Goal: Find contact information: Find contact information

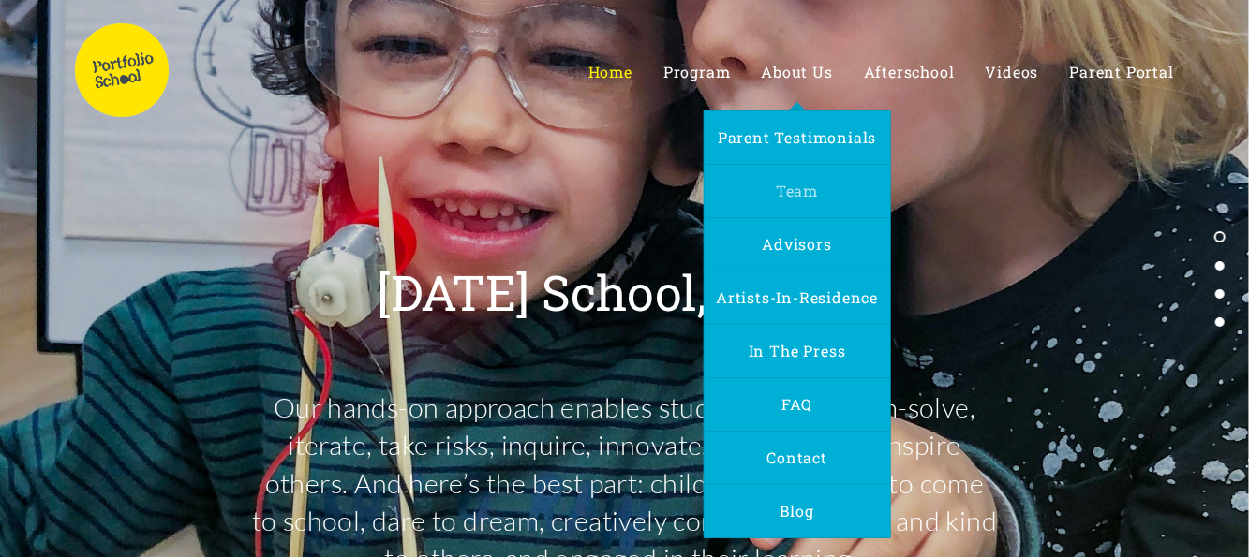
click at [828, 186] on link "Team" at bounding box center [796, 191] width 65 height 52
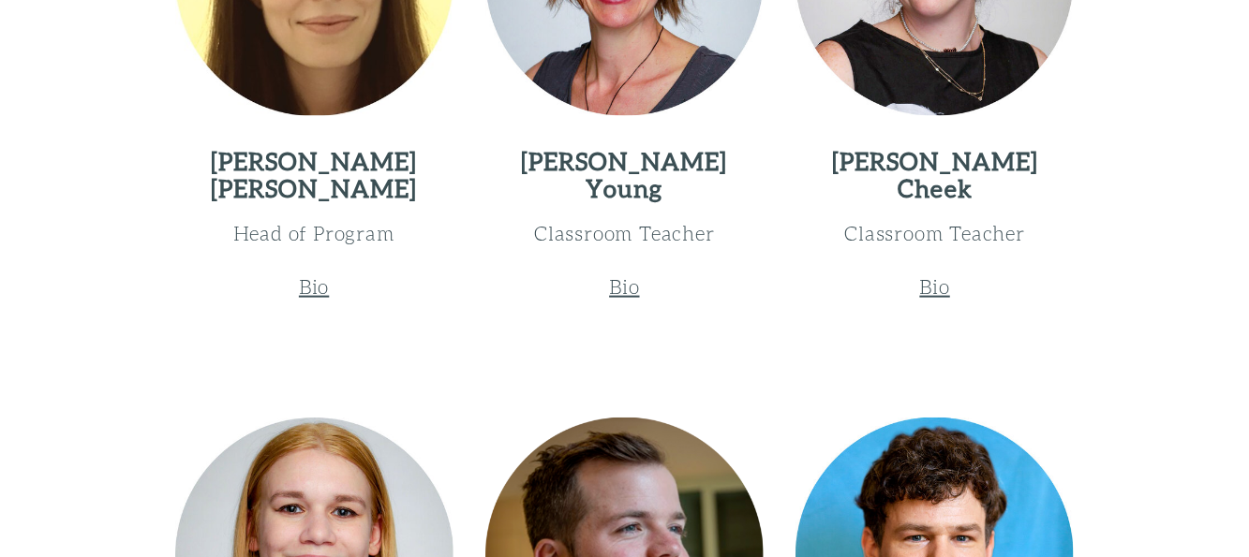
scroll to position [1124, 0]
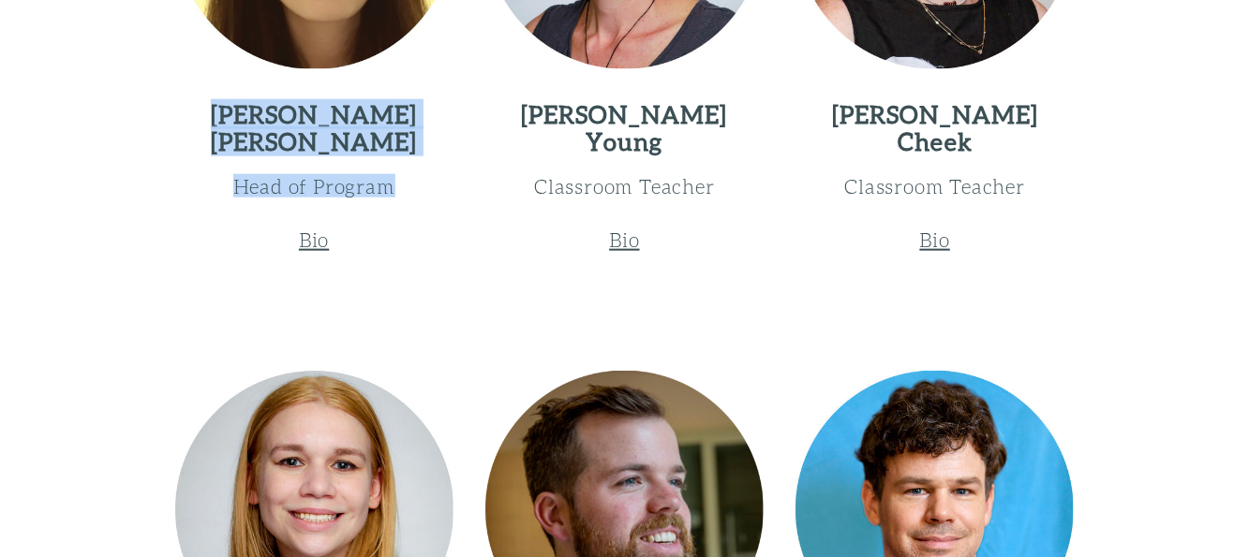
drag, startPoint x: 255, startPoint y: 109, endPoint x: 393, endPoint y: 171, distance: 152.2
click at [393, 171] on div "Jamie Stewart Head of Program" at bounding box center [314, 149] width 278 height 96
copy div "Jamie Stewart Head of Program"
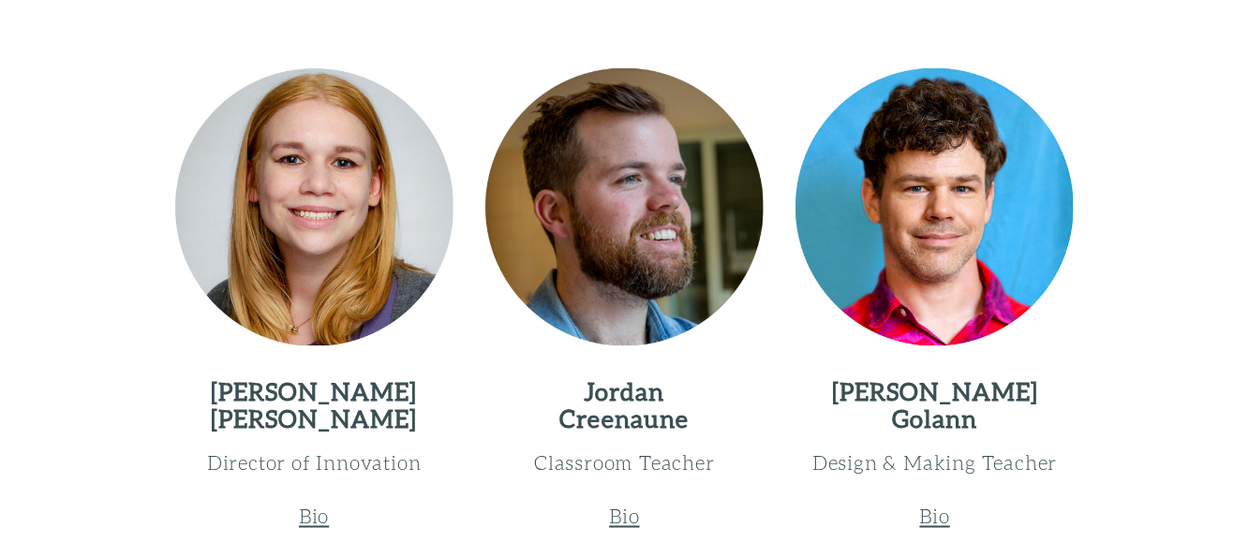
scroll to position [1499, 0]
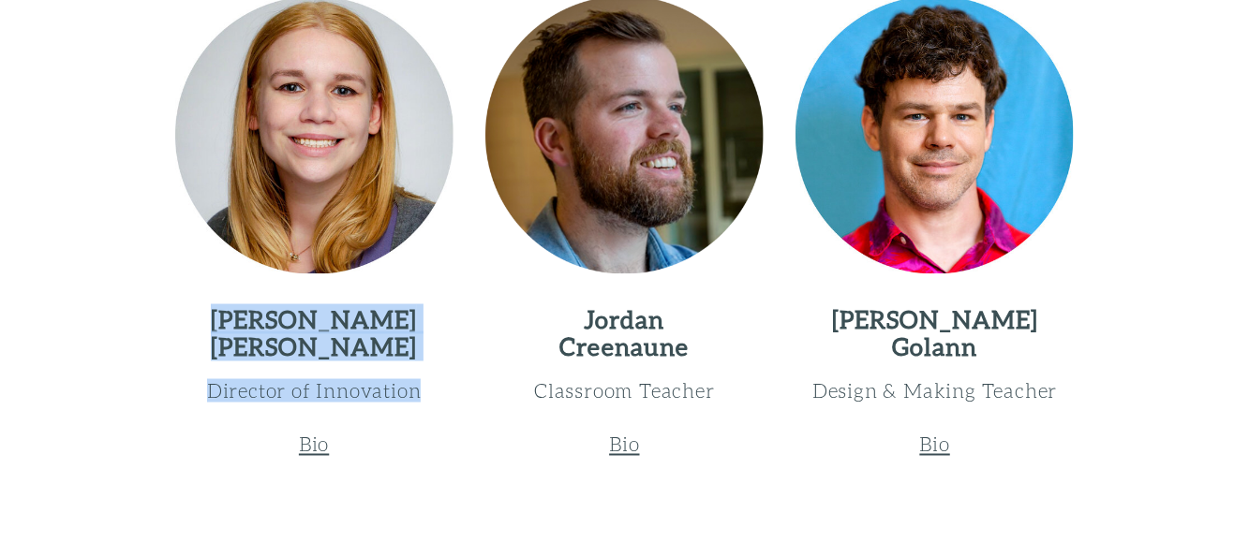
drag, startPoint x: 315, startPoint y: 336, endPoint x: 421, endPoint y: 382, distance: 115.4
click at [421, 382] on div "Amanda Grutza Director of Innovation" at bounding box center [314, 354] width 278 height 96
copy div "Amanda Grutza Director of Innovation"
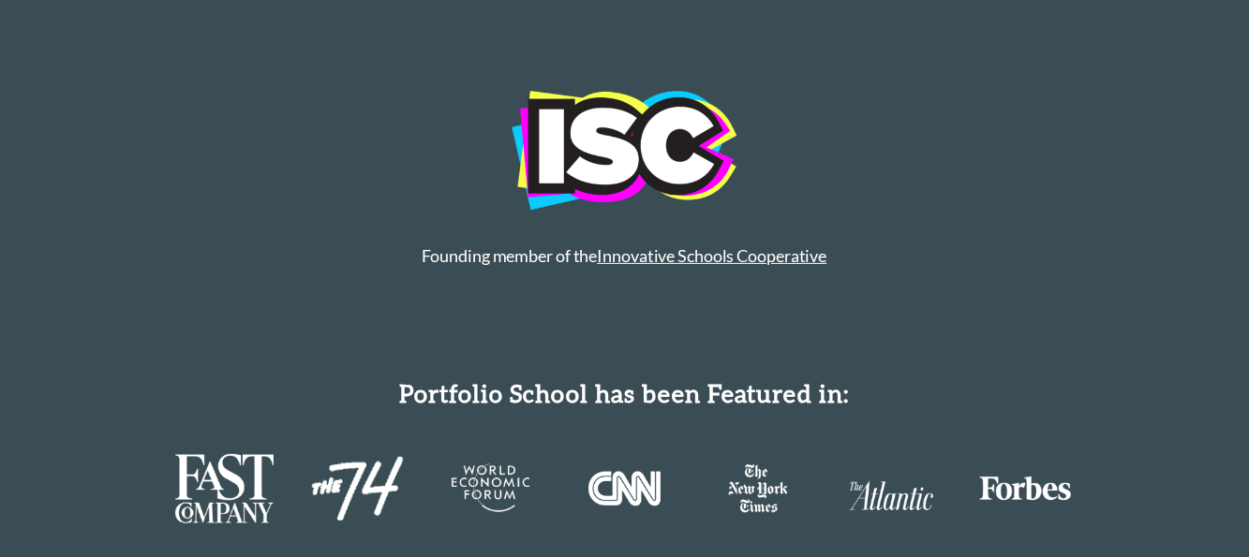
scroll to position [3716, 0]
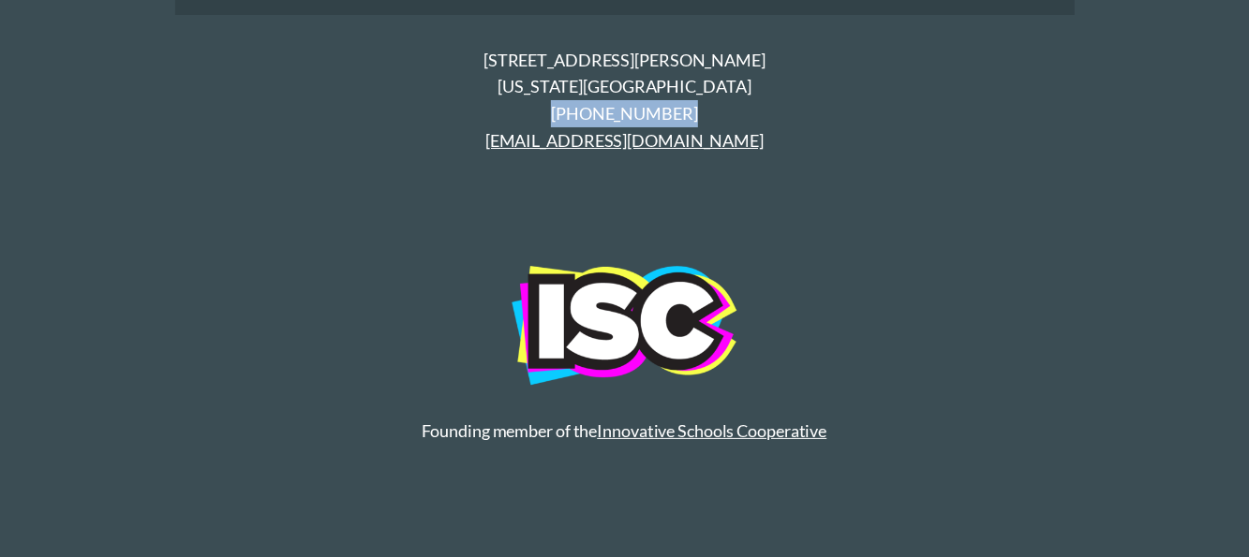
drag, startPoint x: 566, startPoint y: 102, endPoint x: 691, endPoint y: 102, distance: 125.5
click at [691, 102] on p "90 Hudson Street New York, NY 10013 (212) 226-8252 admissions@portfolio-school.…" at bounding box center [624, 101] width 899 height 108
copy p "[PHONE_NUMBER]"
